Goal: Transaction & Acquisition: Purchase product/service

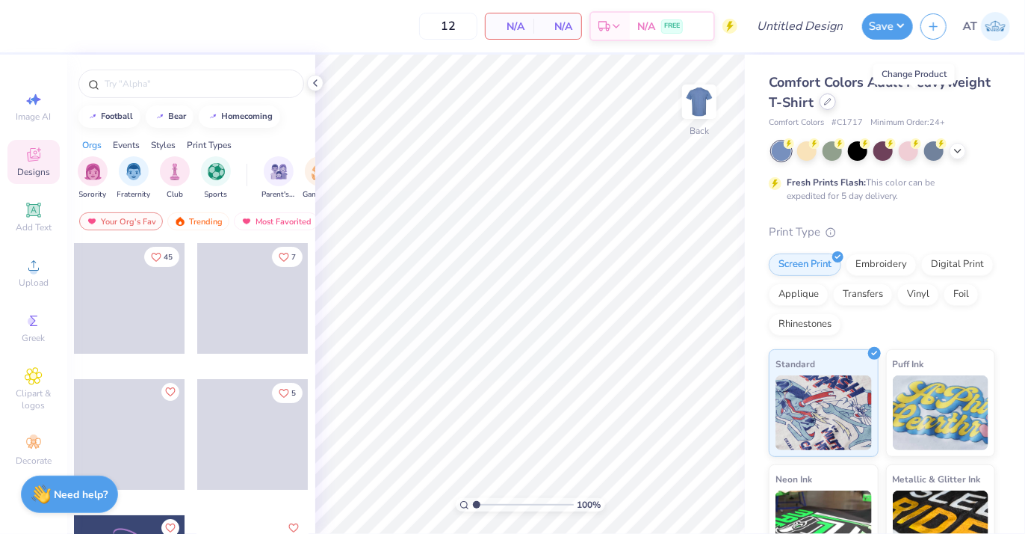
click at [832, 99] on icon at bounding box center [827, 101] width 7 height 7
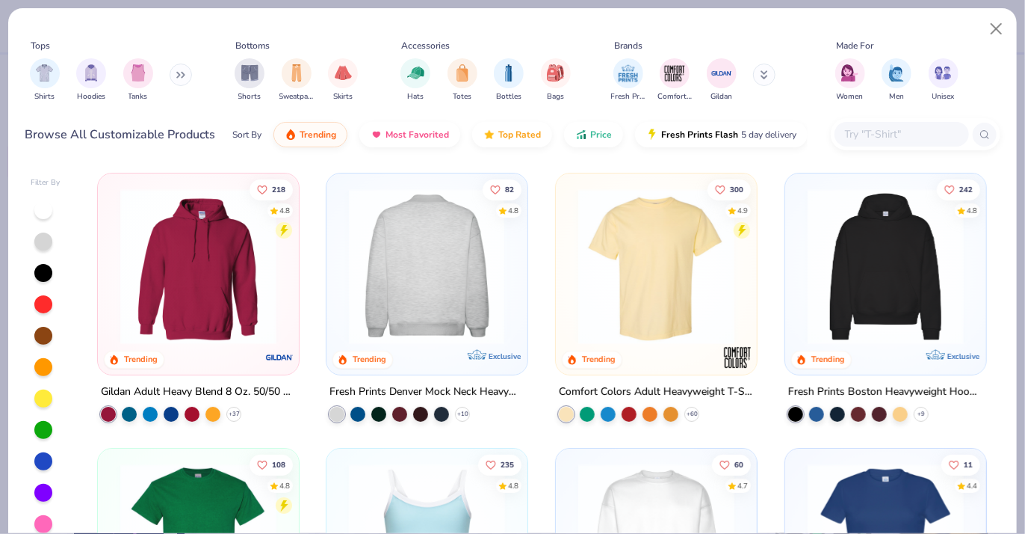
scroll to position [149, 0]
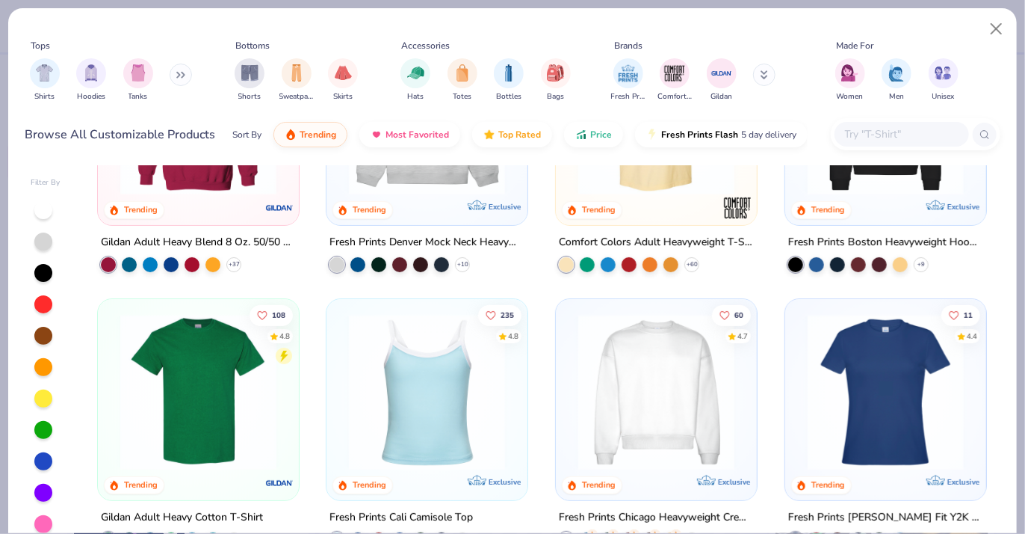
click at [266, 391] on img at bounding box center [198, 392] width 171 height 156
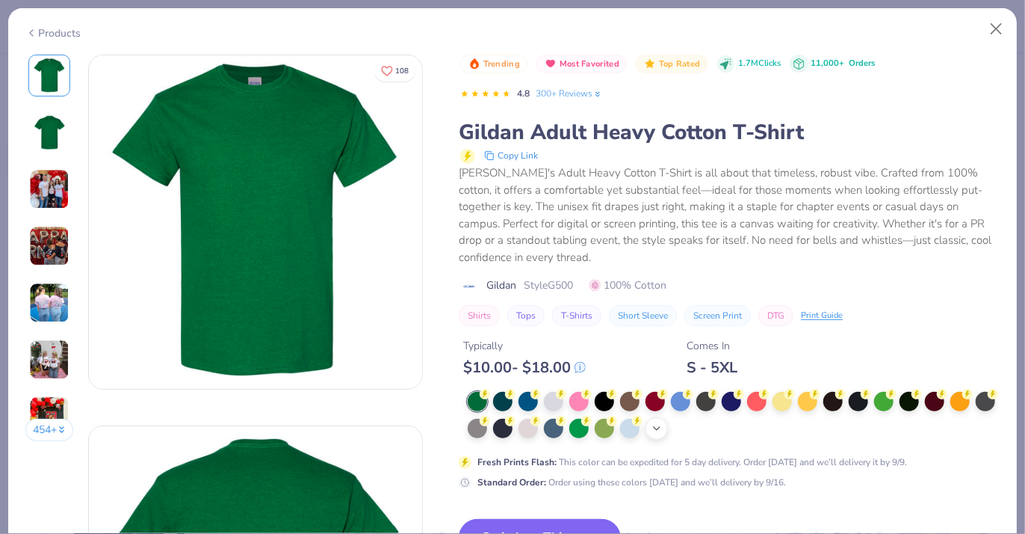
click at [663, 424] on icon at bounding box center [657, 428] width 12 height 12
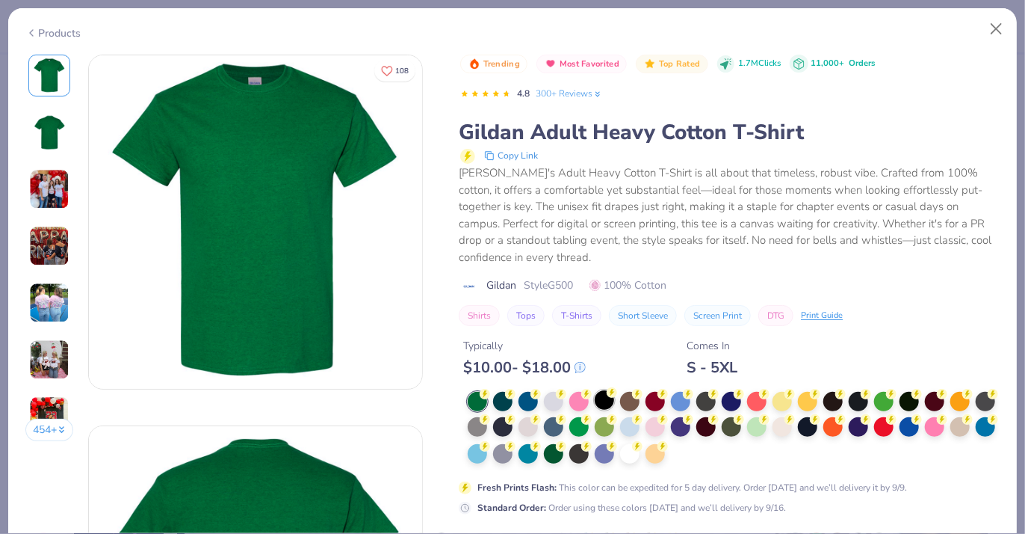
click at [603, 407] on div at bounding box center [604, 399] width 19 height 19
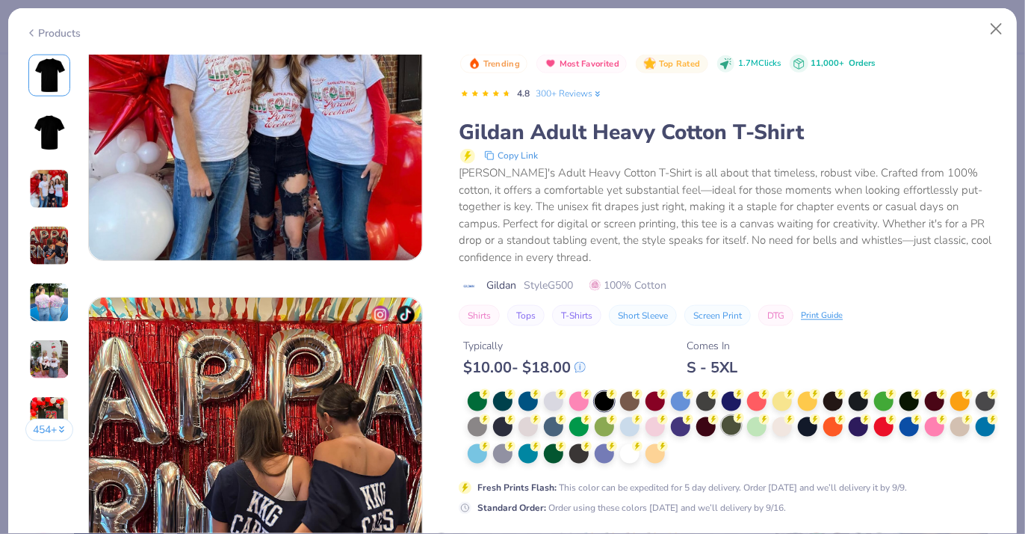
scroll to position [747, 0]
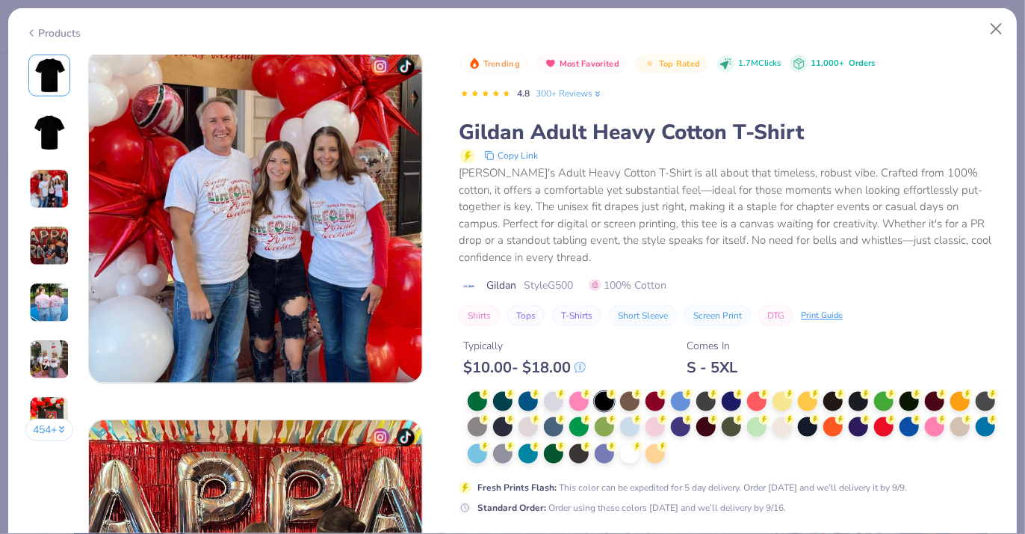
click at [768, 483] on div "Fresh Prints Flash : This color can be expedited for 5 day delivery. Order [DAT…" at bounding box center [693, 487] width 430 height 13
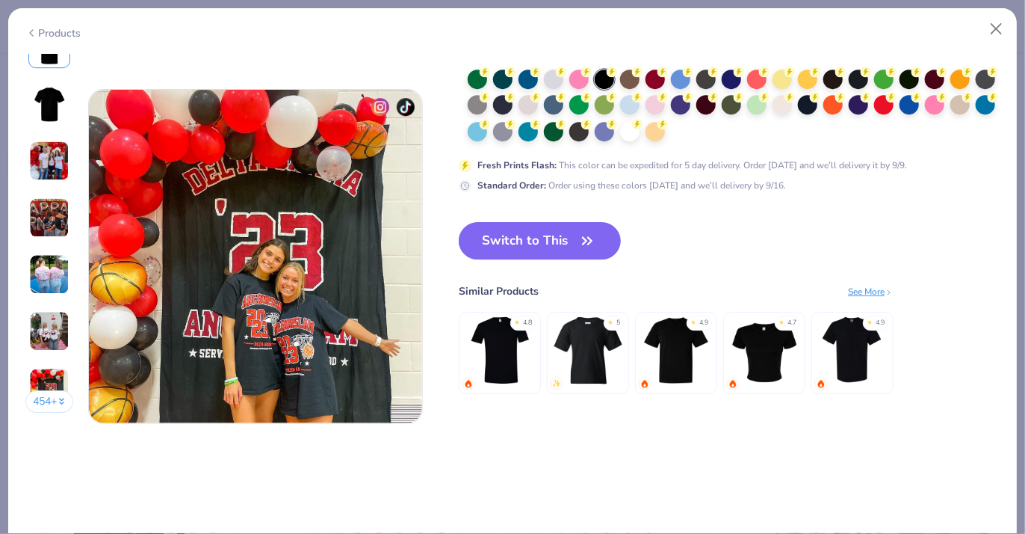
scroll to position [2265, 0]
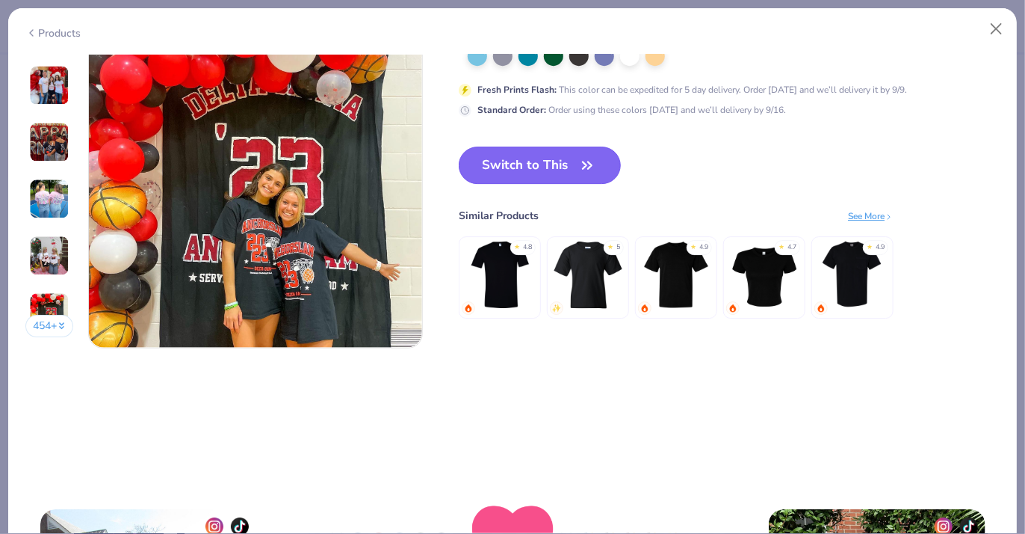
click at [587, 170] on icon "button" at bounding box center [587, 165] width 21 height 21
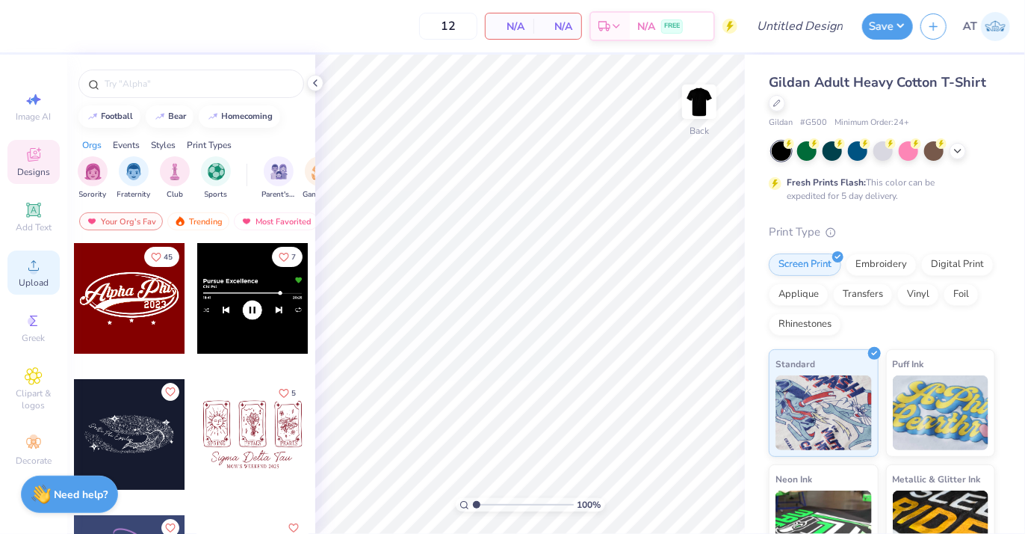
click at [27, 269] on icon at bounding box center [34, 265] width 18 height 18
click at [47, 277] on span "Upload" at bounding box center [34, 283] width 30 height 12
click at [30, 270] on circle at bounding box center [33, 270] width 8 height 8
